Goal: Information Seeking & Learning: Stay updated

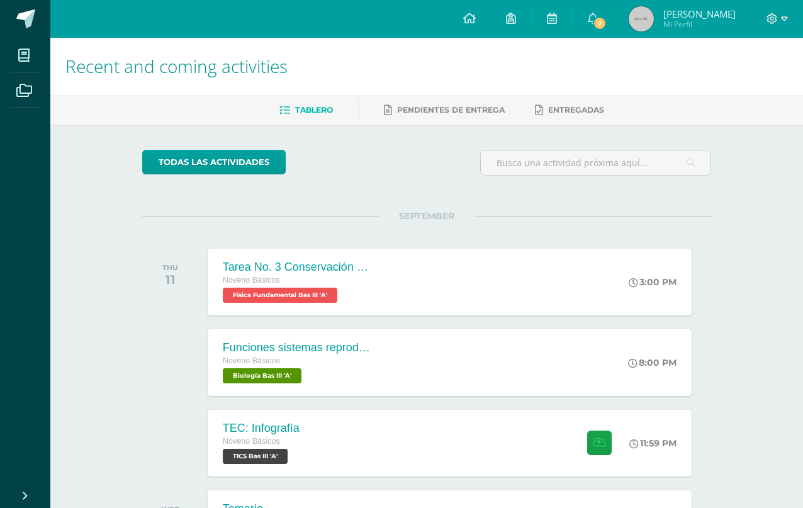
click at [596, 16] on icon at bounding box center [593, 18] width 10 height 11
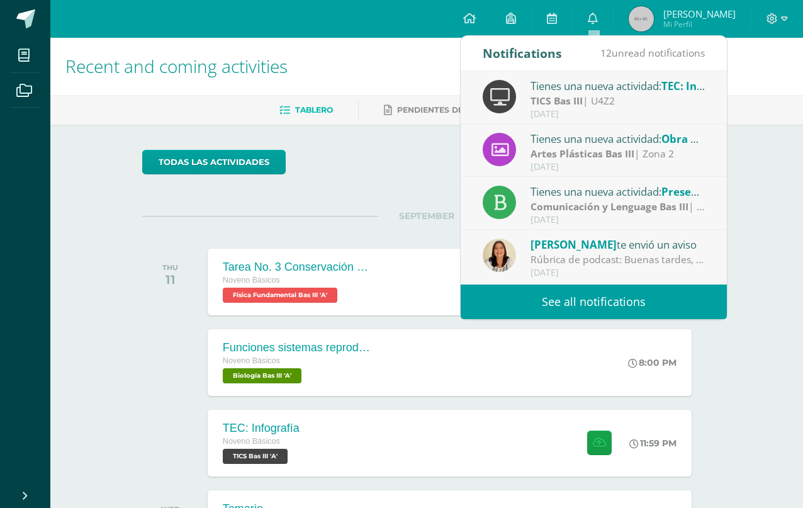
click at [672, 203] on strong "Comunicación y Lenguage Bas III" at bounding box center [609, 206] width 158 height 14
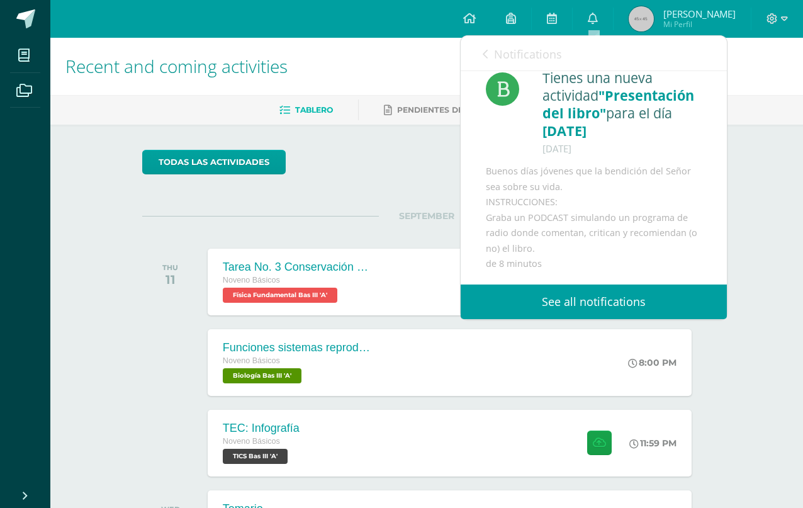
scroll to position [27, 0]
click at [474, 57] on div "Notifications 12 unread notifications Notifications" at bounding box center [594, 53] width 266 height 35
click at [517, 60] on span "Notifications" at bounding box center [528, 54] width 68 height 15
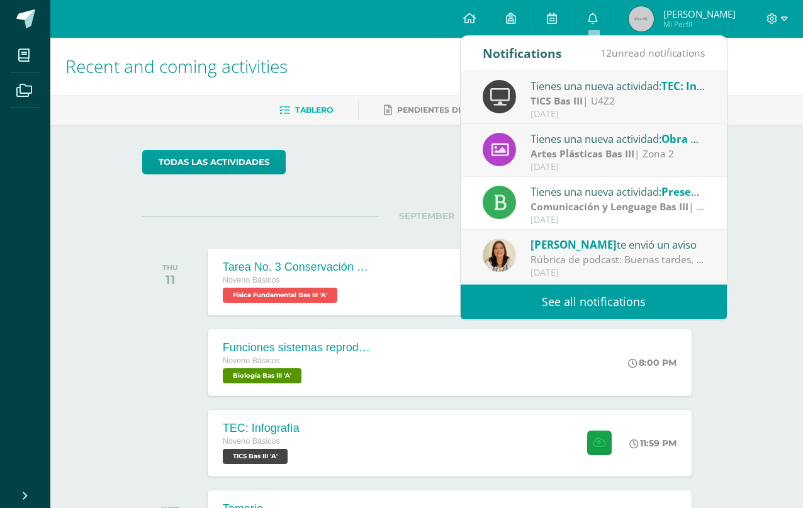
click at [606, 152] on strong "Artes Plásticas Bas III" at bounding box center [582, 154] width 104 height 14
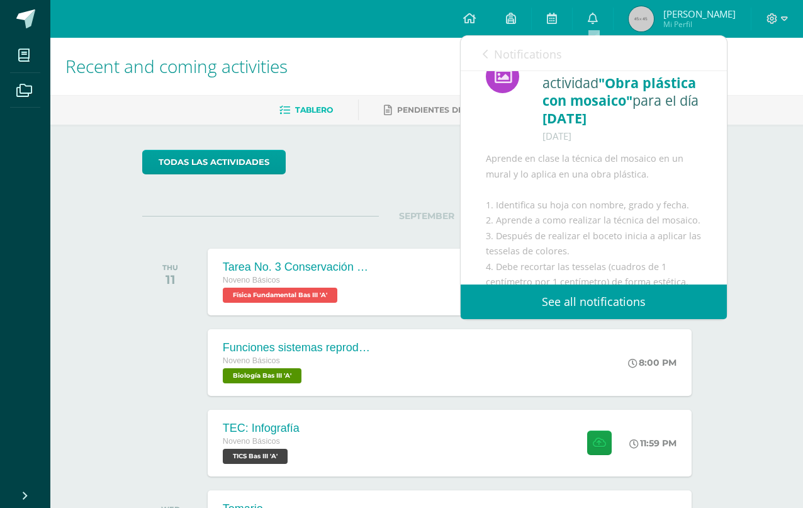
click at [549, 53] on span "Notifications" at bounding box center [528, 54] width 68 height 15
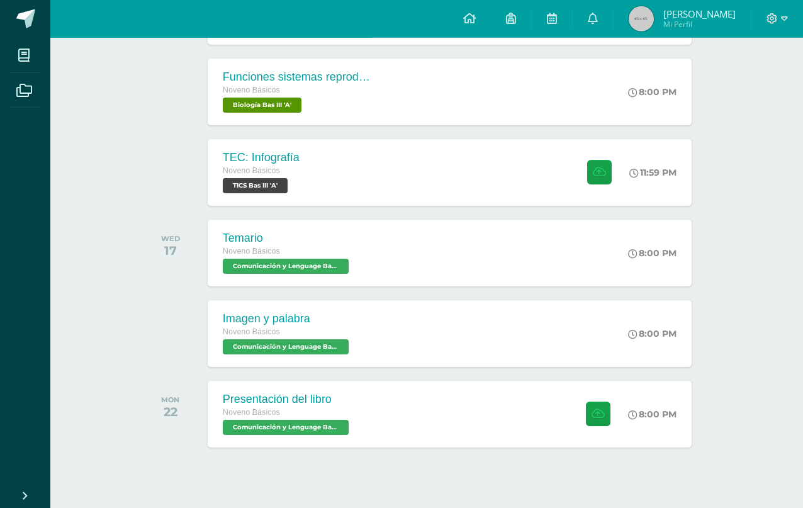
scroll to position [271, 0]
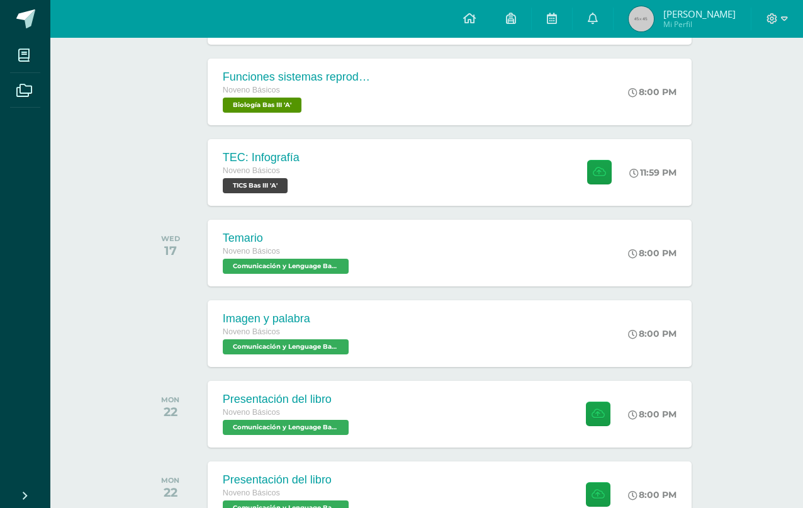
click at [479, 163] on div "TEC: Infografía Noveno Básicos TICS Bas III 'A' 11:59 PM TEC: Infografía TICS B…" at bounding box center [450, 172] width 484 height 67
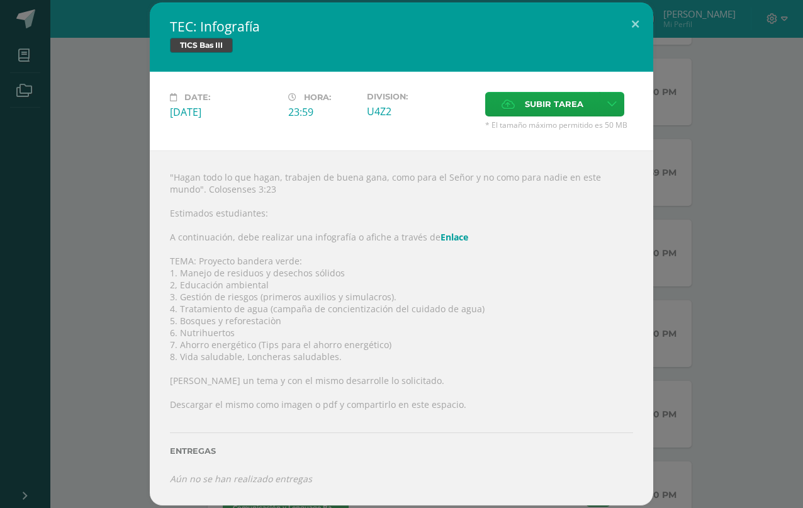
click at [634, 22] on button at bounding box center [635, 24] width 36 height 43
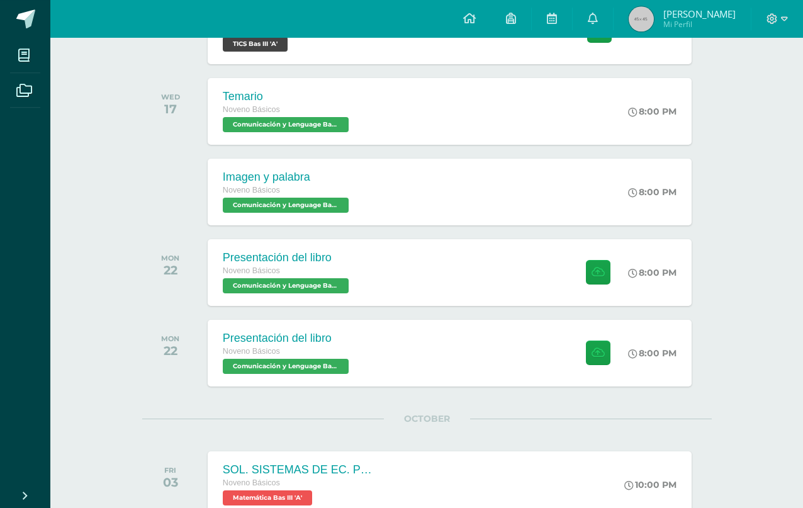
scroll to position [413, 0]
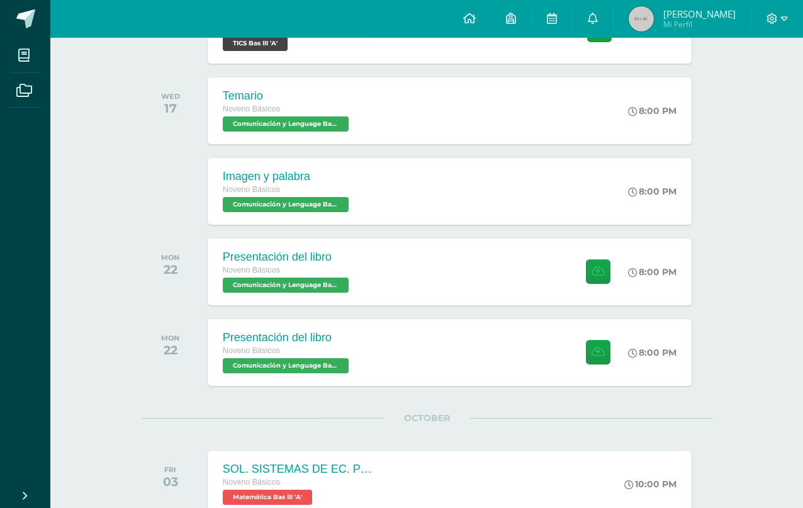
click at [525, 354] on div "Presentación del libro Noveno Básicos Comunicación y Lenguage Bas III 'A' 8:00 …" at bounding box center [450, 352] width 484 height 67
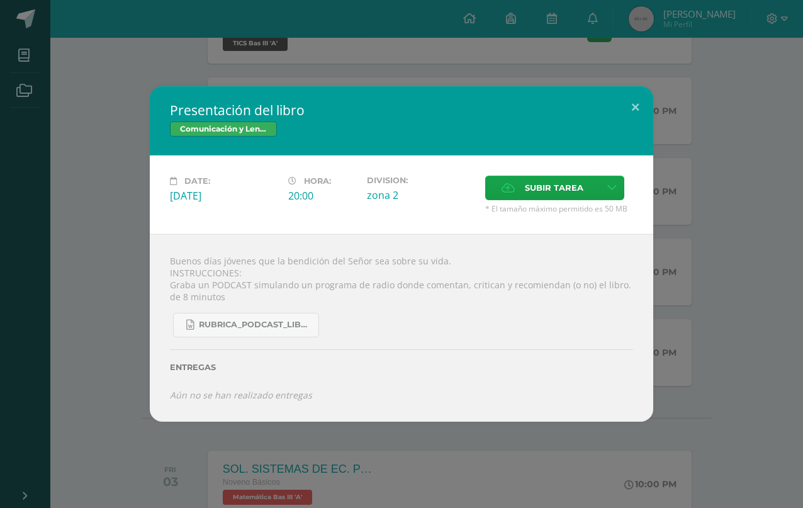
click at [719, 164] on div "Presentación del libro Comunicación y Lenguage Bas III Date: [DATE] Hora: 20:00…" at bounding box center [401, 253] width 793 height 335
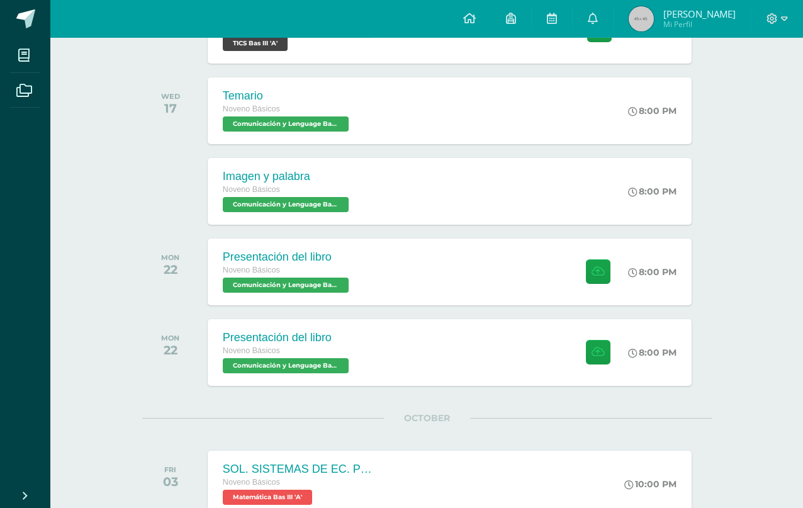
click at [513, 283] on div "Presentación del libro Noveno Básicos Comunicación y Lenguage Bas III 'A' 8:00 …" at bounding box center [450, 271] width 484 height 67
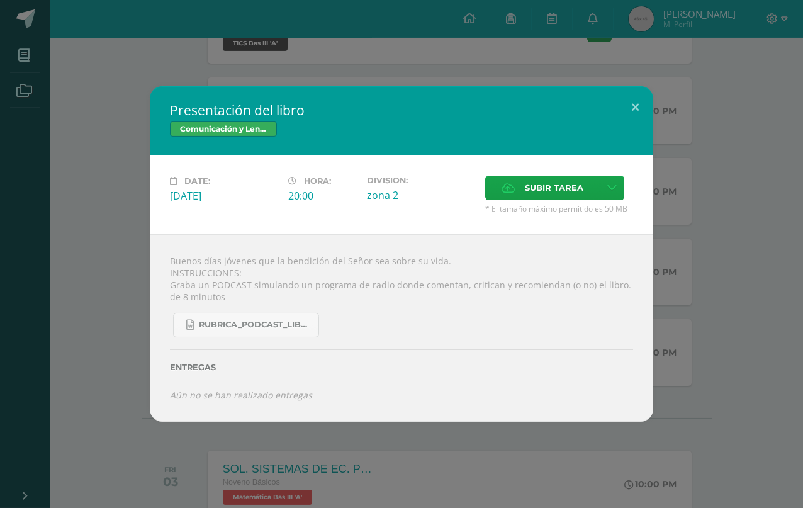
click at [674, 177] on div "Presentación del libro Comunicación y Lenguage Bas III Date: [DATE] Hora: 20:00…" at bounding box center [401, 253] width 793 height 335
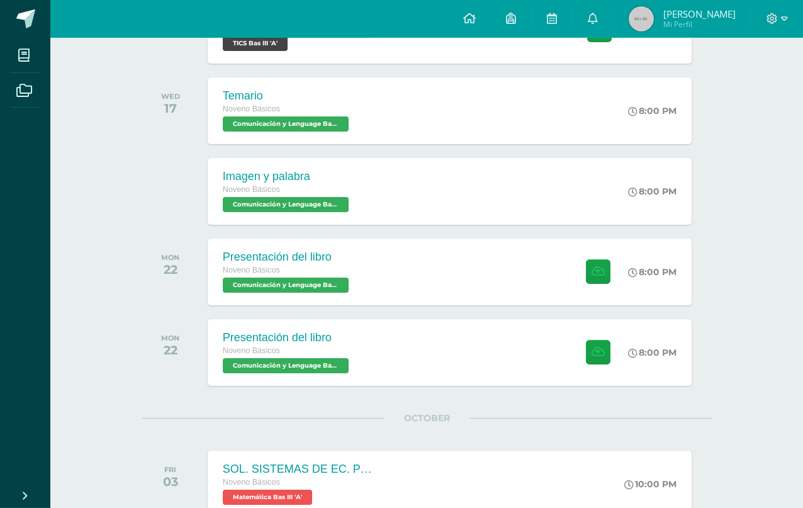
click at [451, 192] on div "Imagen y palabra Noveno Básicos Comunicación y Lenguage Bas III 'A' 8:00 PM Ima…" at bounding box center [450, 191] width 484 height 67
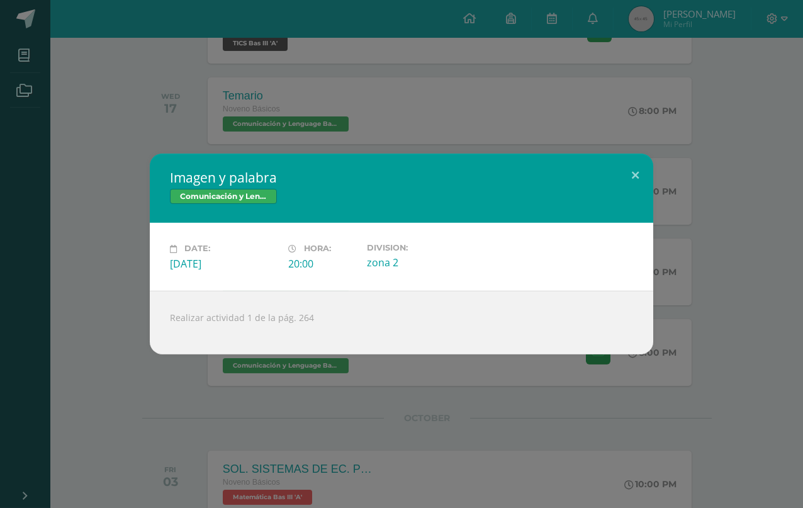
click at [737, 279] on div "Imagen y palabra Comunicación y Lenguage Bas III Date: [DATE] Hora: 20:00 Divis…" at bounding box center [401, 254] width 793 height 200
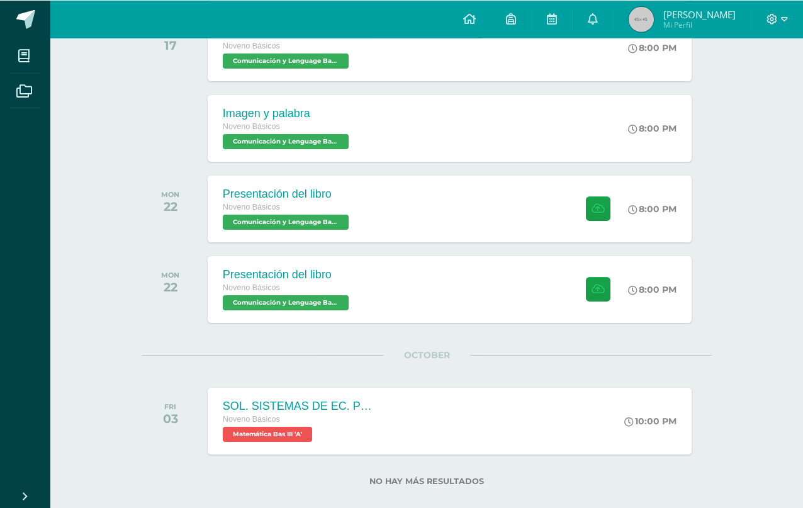
scroll to position [476, 0]
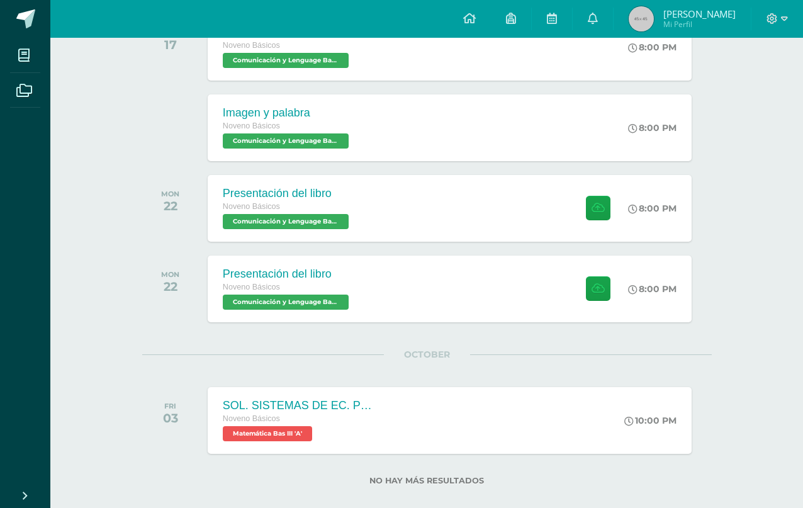
click at [609, 413] on div "SOL. SISTEMAS DE EC. POR EL MÉTODO DE MATRÍZ AUMENTADA. Noveno Básicos Matemáti…" at bounding box center [450, 420] width 484 height 67
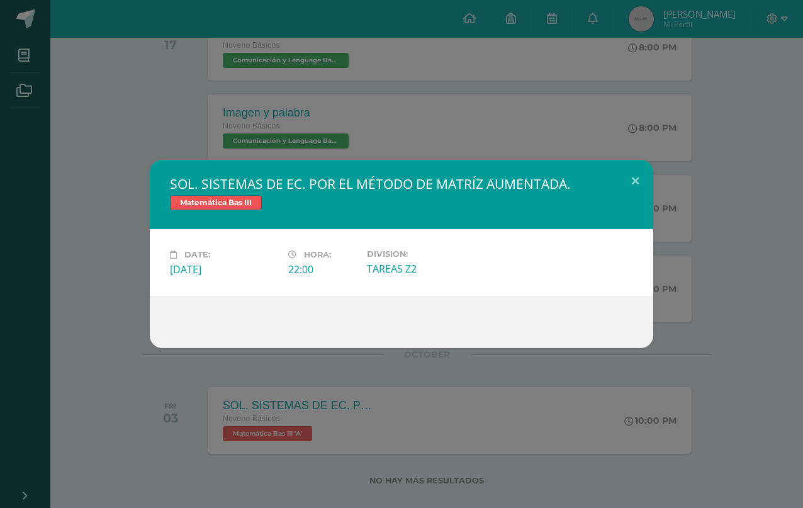
click at [72, 242] on div "SOL. SISTEMAS DE EC. POR EL MÉTODO DE MATRÍZ AUMENTADA. Matemática Bas III Date…" at bounding box center [401, 254] width 793 height 188
